Goal: Find specific page/section: Find specific page/section

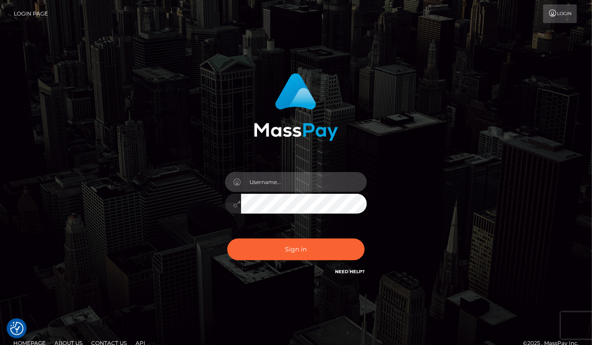
type input "aluasupport"
click at [296, 249] on button "Sign in" at bounding box center [295, 249] width 137 height 22
type input "aluasupport"
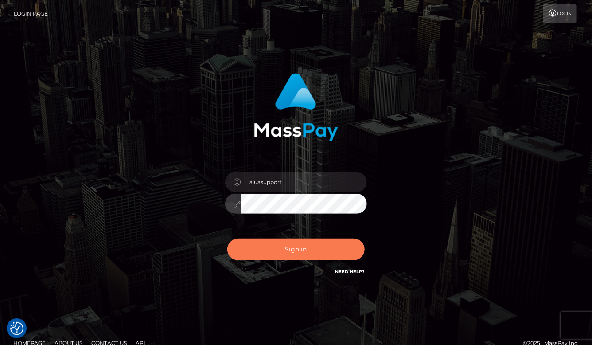
click at [308, 241] on button "Sign in" at bounding box center [295, 249] width 137 height 22
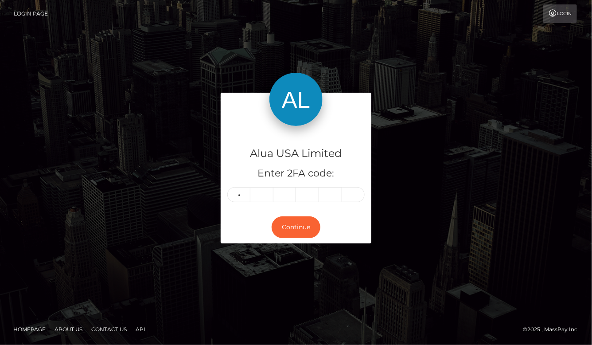
type input "4"
type input "0"
type input "3"
type input "9"
type input "3"
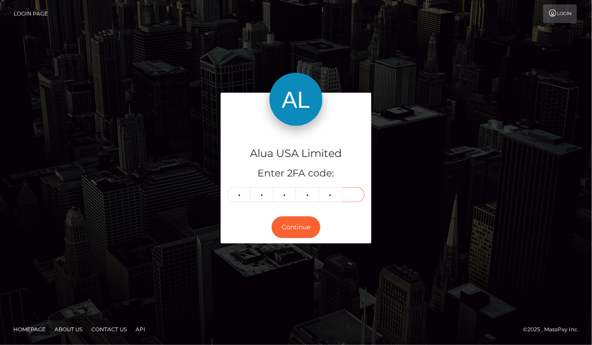
type input "2"
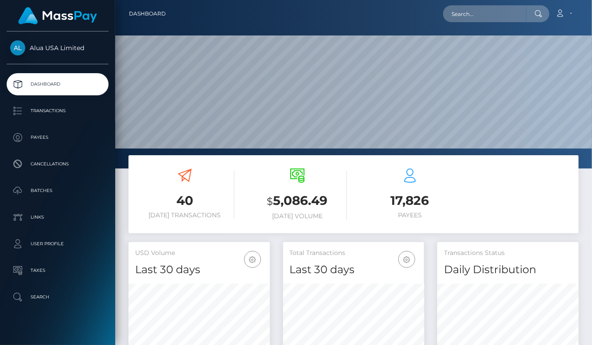
scroll to position [155, 141]
click at [470, 27] on div at bounding box center [353, 84] width 476 height 168
click at [465, 17] on input "text" at bounding box center [484, 13] width 83 height 17
click at [476, 18] on input "text" at bounding box center [484, 13] width 83 height 17
paste input "680f35c417fd18f8f00eced2"
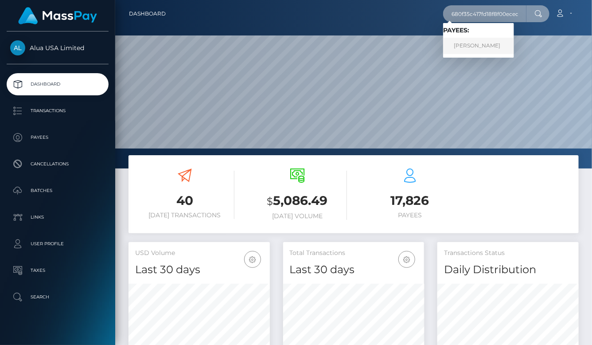
type input "680f35c417fd18f8f00eced2"
click at [475, 43] on link "Magnolia Chan" at bounding box center [478, 46] width 71 height 16
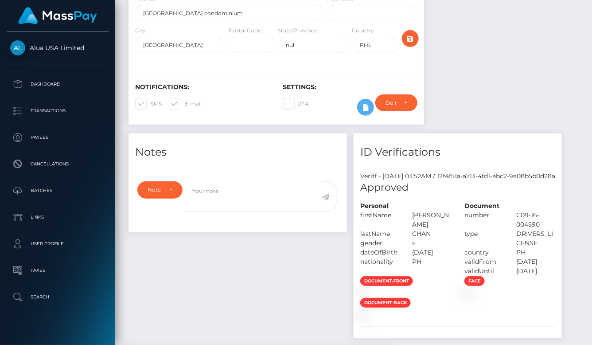
scroll to position [158, 0]
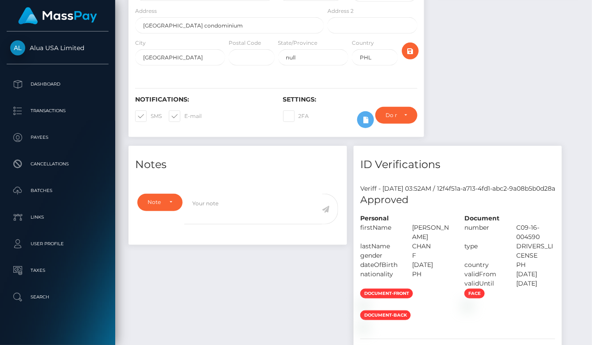
click at [478, 216] on div "Notes Note Type Compliance Clear Compliance General Note Type" at bounding box center [353, 311] width 463 height 331
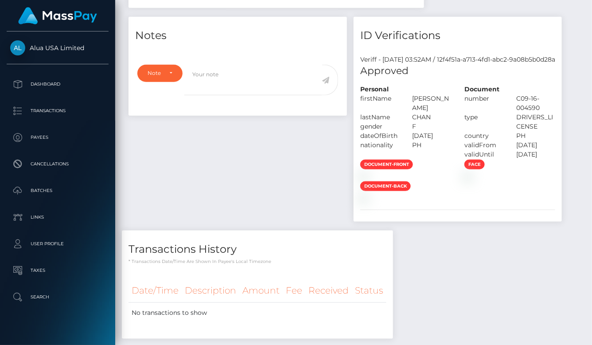
scroll to position [356, 0]
